Goal: Information Seeking & Learning: Learn about a topic

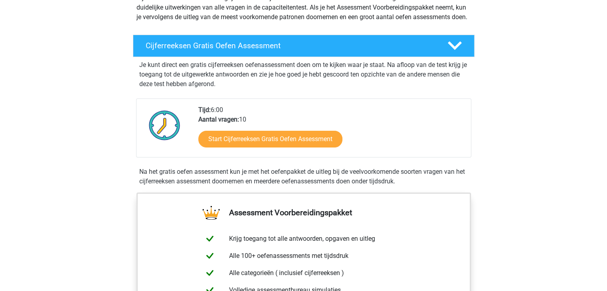
scroll to position [105, 0]
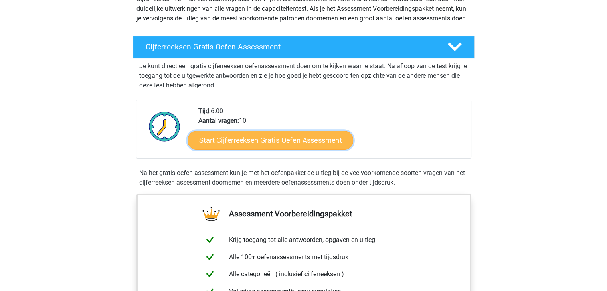
click at [276, 150] on link "Start Cijferreeksen Gratis Oefen Assessment" at bounding box center [271, 140] width 166 height 19
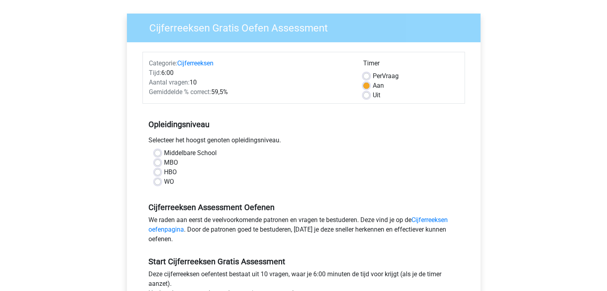
scroll to position [53, 0]
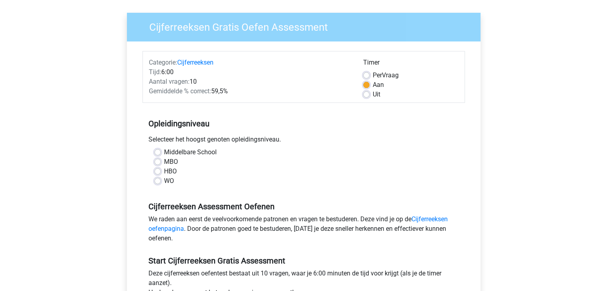
click at [164, 163] on label "MBO" at bounding box center [171, 162] width 14 height 10
click at [158, 163] on input "MBO" at bounding box center [157, 161] width 6 height 8
radio input "true"
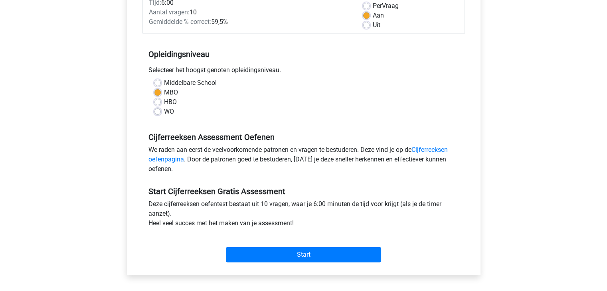
scroll to position [126, 0]
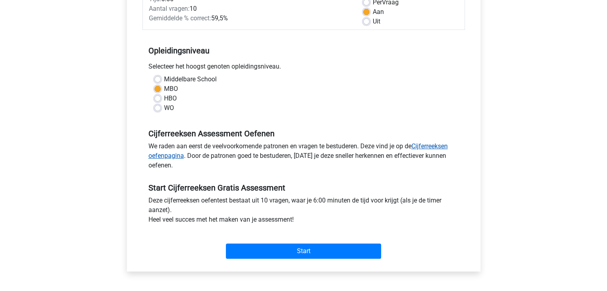
click at [425, 143] on link "Cijferreeksen oefenpagina" at bounding box center [297, 150] width 299 height 17
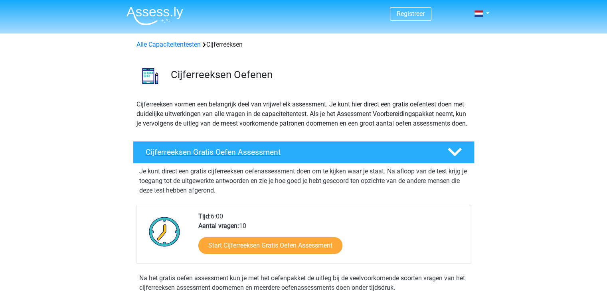
click at [200, 157] on h4 "Cijferreeksen Gratis Oefen Assessment" at bounding box center [290, 152] width 289 height 9
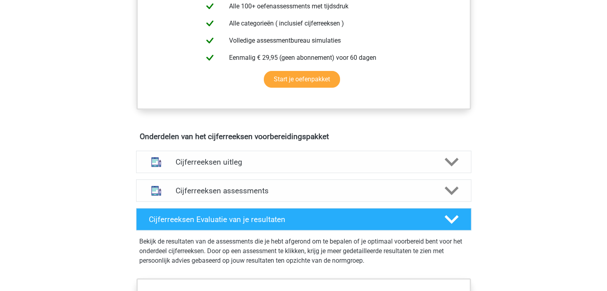
scroll to position [224, 0]
click at [201, 174] on div "Cijferreeksen uitleg" at bounding box center [303, 162] width 335 height 22
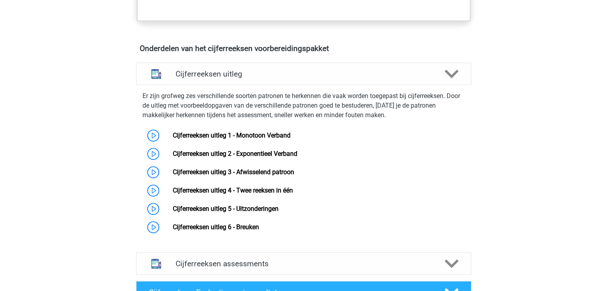
scroll to position [313, 0]
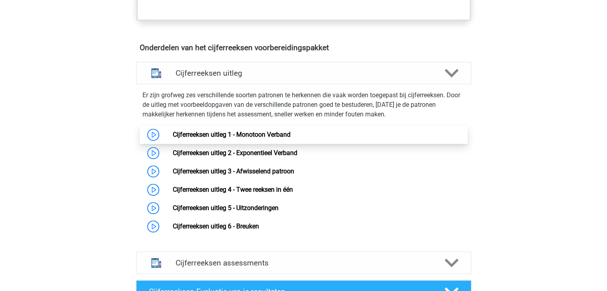
click at [190, 138] on link "Cijferreeksen uitleg 1 - Monotoon Verband" at bounding box center [232, 135] width 118 height 8
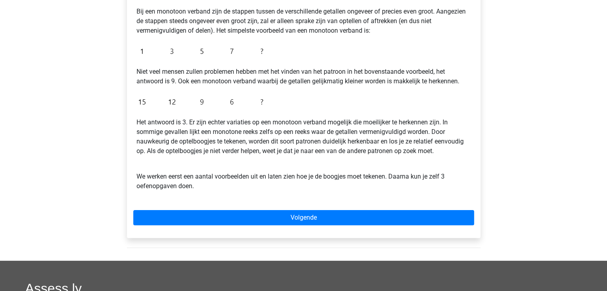
scroll to position [160, 0]
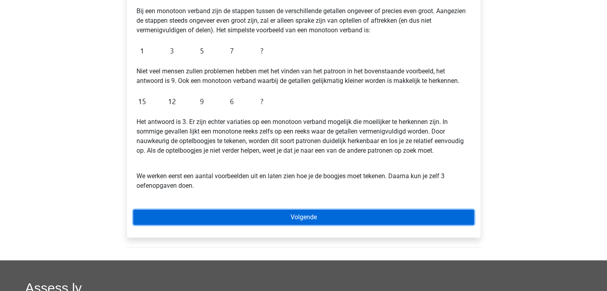
click at [295, 217] on link "Volgende" at bounding box center [303, 217] width 341 height 15
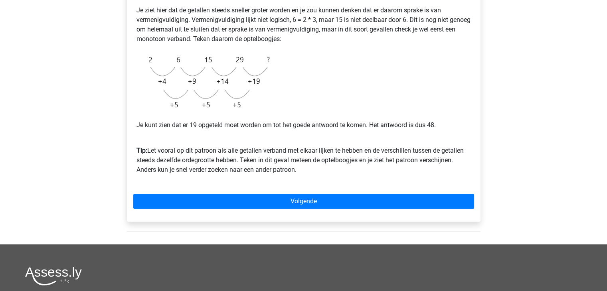
scroll to position [183, 0]
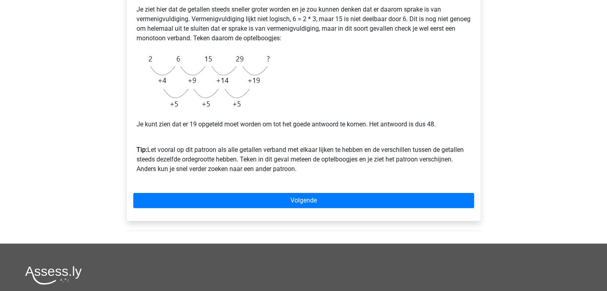
click at [8, 182] on div "Registreer Nederlands English" at bounding box center [303, 135] width 607 height 637
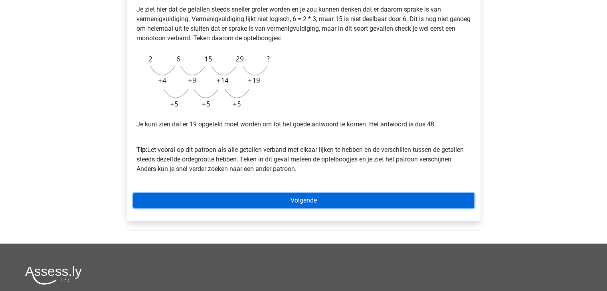
click at [298, 200] on link "Volgende" at bounding box center [303, 200] width 341 height 15
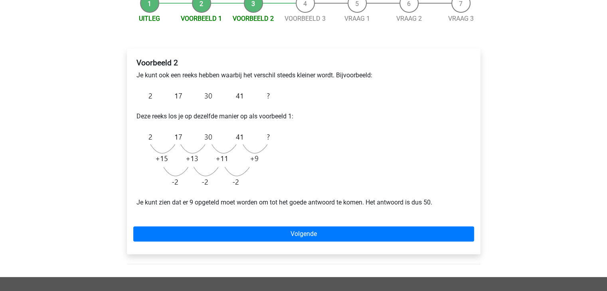
scroll to position [89, 0]
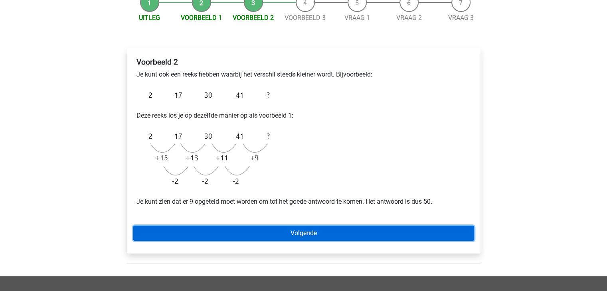
click at [303, 228] on link "Volgende" at bounding box center [303, 233] width 341 height 15
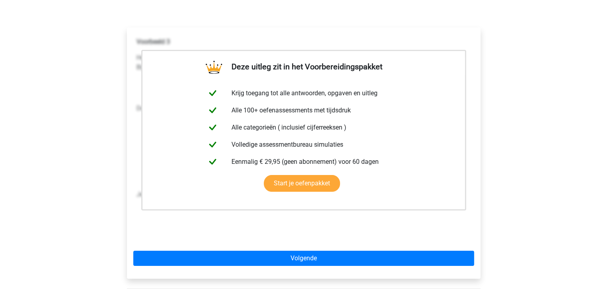
scroll to position [35, 0]
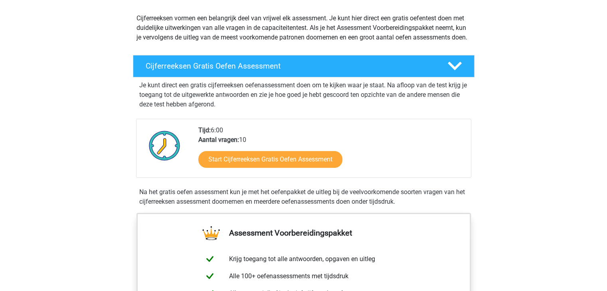
scroll to position [87, 0]
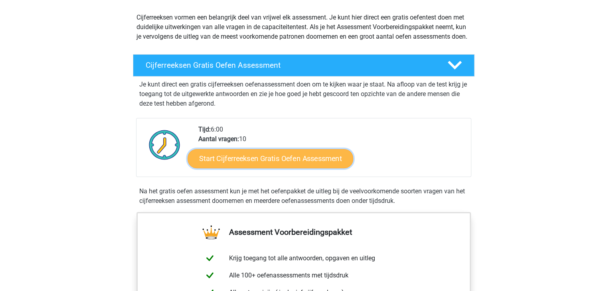
click at [251, 167] on link "Start Cijferreeksen Gratis Oefen Assessment" at bounding box center [271, 158] width 166 height 19
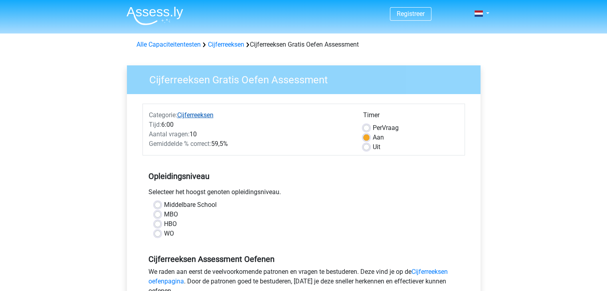
click at [204, 115] on link "Cijferreeksen" at bounding box center [195, 115] width 36 height 8
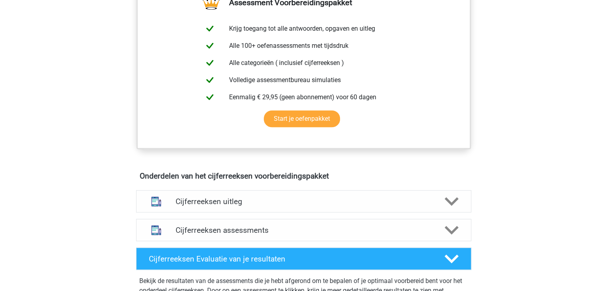
scroll to position [317, 0]
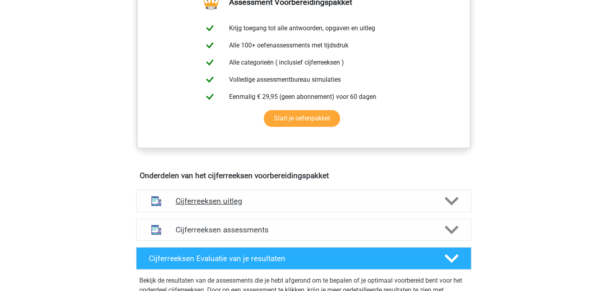
click at [183, 206] on h4 "Cijferreeksen uitleg" at bounding box center [304, 201] width 256 height 9
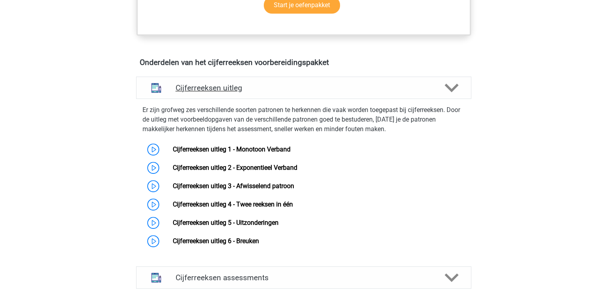
scroll to position [458, 0]
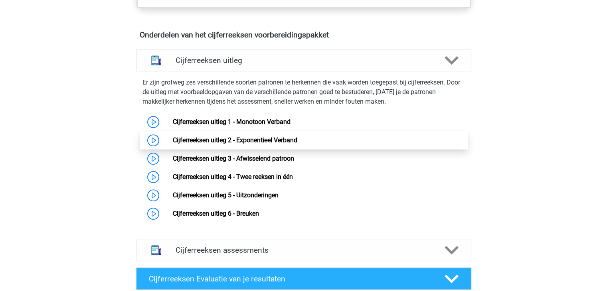
click at [254, 144] on link "Cijferreeksen uitleg 2 - Exponentieel Verband" at bounding box center [235, 141] width 125 height 8
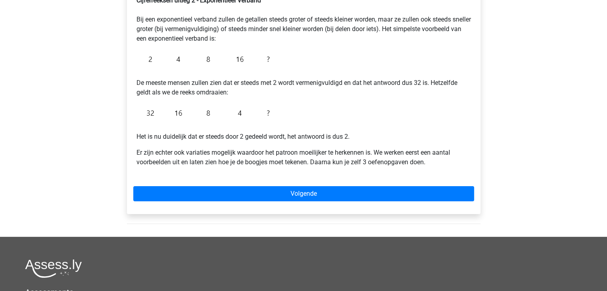
scroll to position [152, 0]
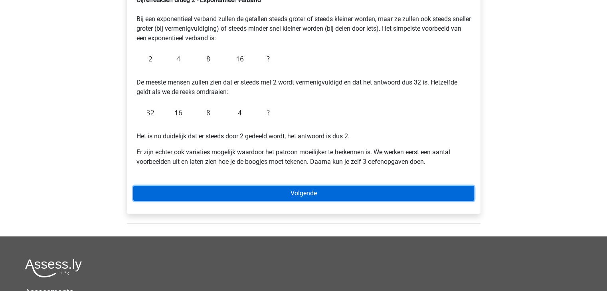
click at [311, 190] on link "Volgende" at bounding box center [303, 193] width 341 height 15
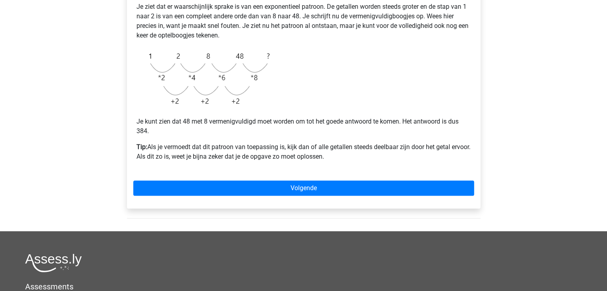
scroll to position [190, 0]
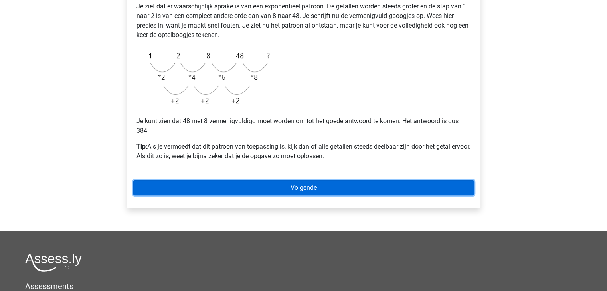
click at [293, 194] on link "Volgende" at bounding box center [303, 187] width 341 height 15
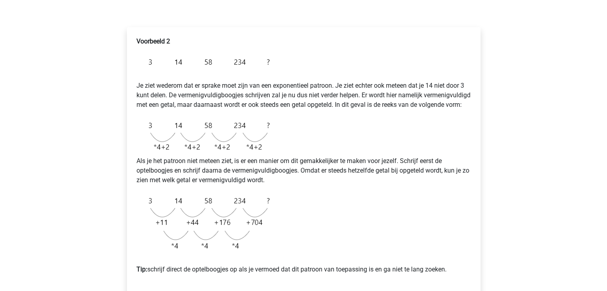
scroll to position [110, 0]
click at [227, 199] on div "Voorbeeld 2 Je ziet wederom dat er sprake moet zijn van een exponentieel patroo…" at bounding box center [303, 159] width 341 height 251
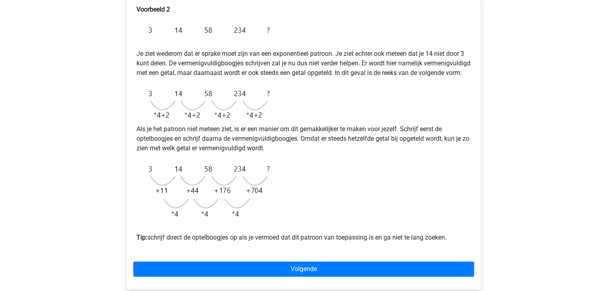
scroll to position [150, 0]
